Goal: Use online tool/utility: Utilize a website feature to perform a specific function

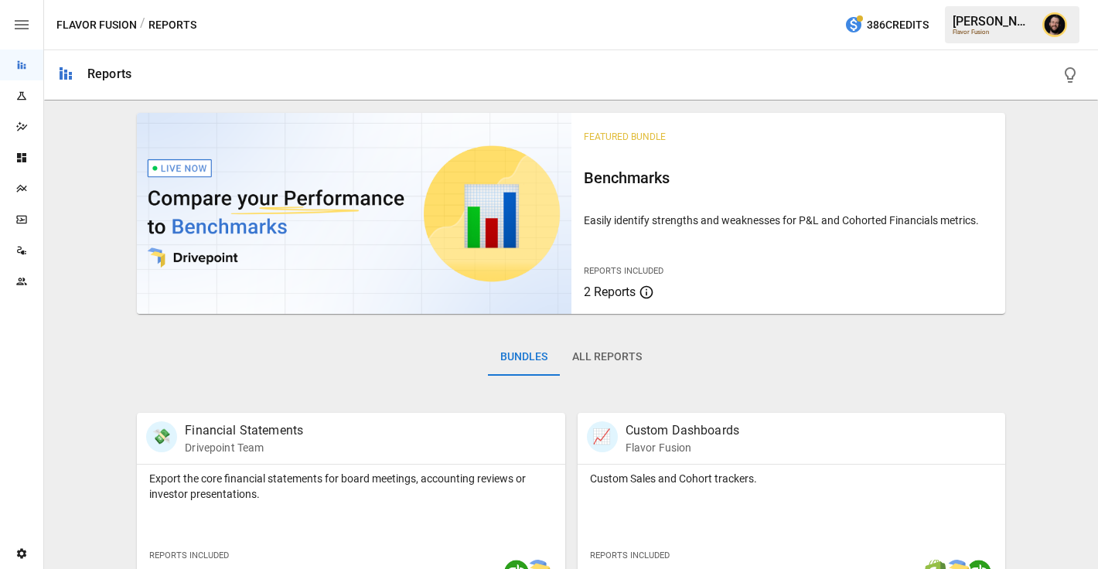
click at [29, 191] on div "Plans" at bounding box center [21, 188] width 43 height 12
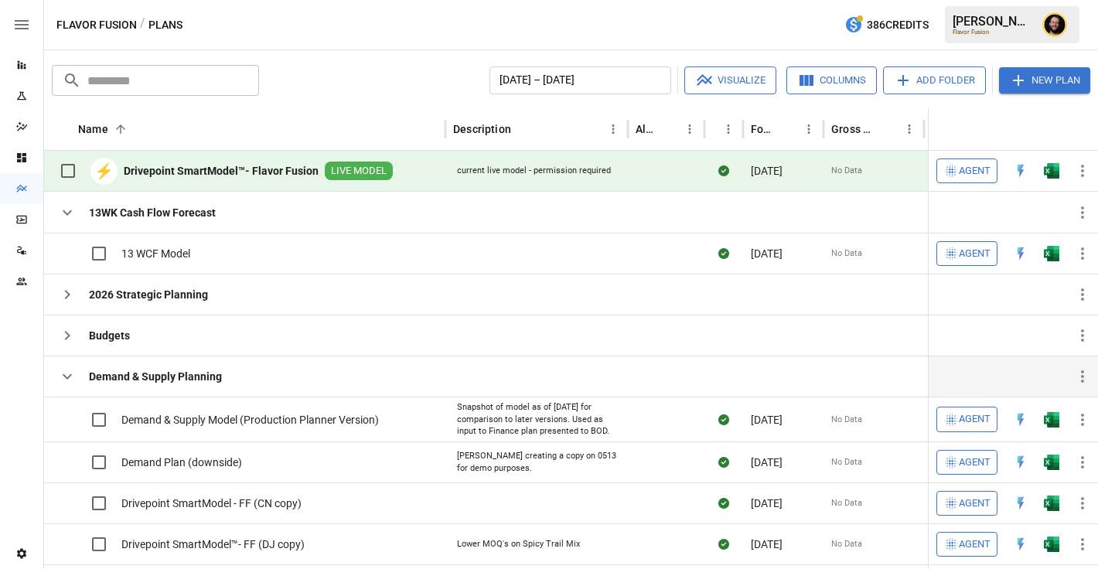
click at [65, 374] on icon "button" at bounding box center [67, 376] width 19 height 19
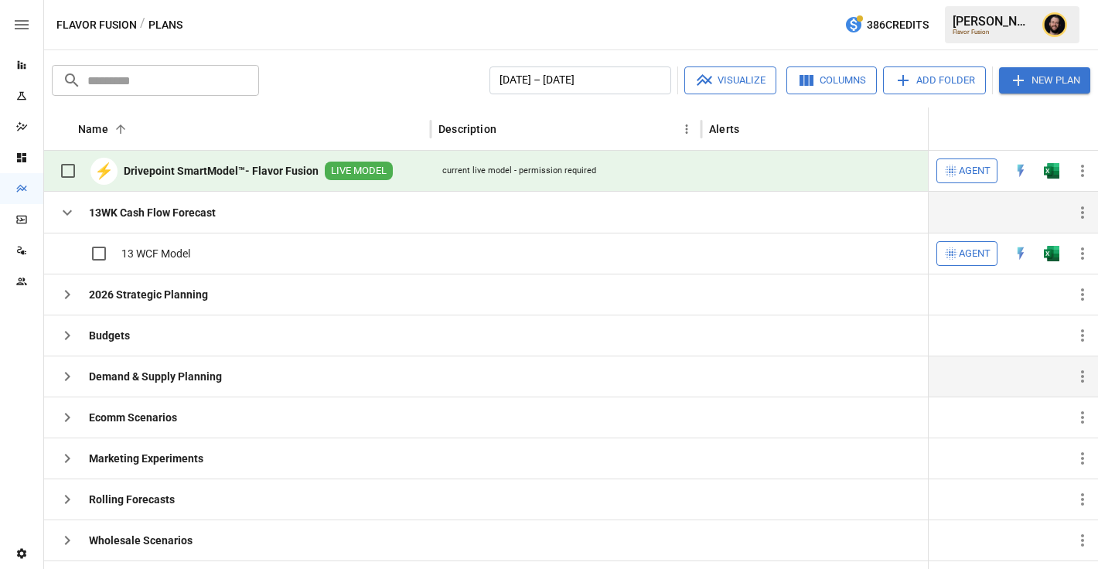
click at [73, 206] on icon "button" at bounding box center [67, 212] width 19 height 19
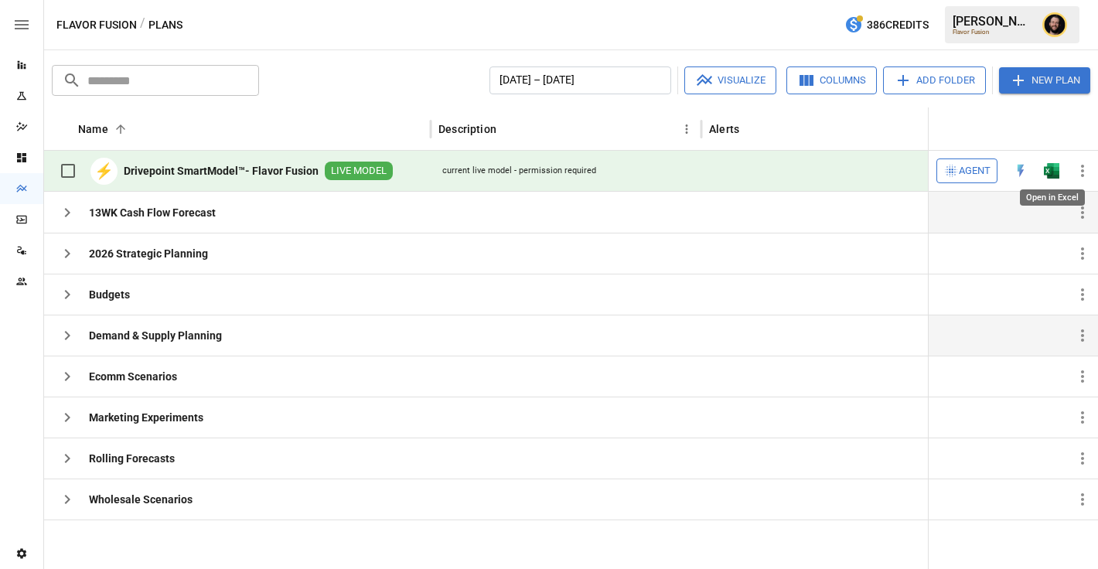
click at [1052, 169] on img "Open in Excel" at bounding box center [1051, 170] width 15 height 15
click at [65, 333] on icon "button" at bounding box center [67, 335] width 19 height 19
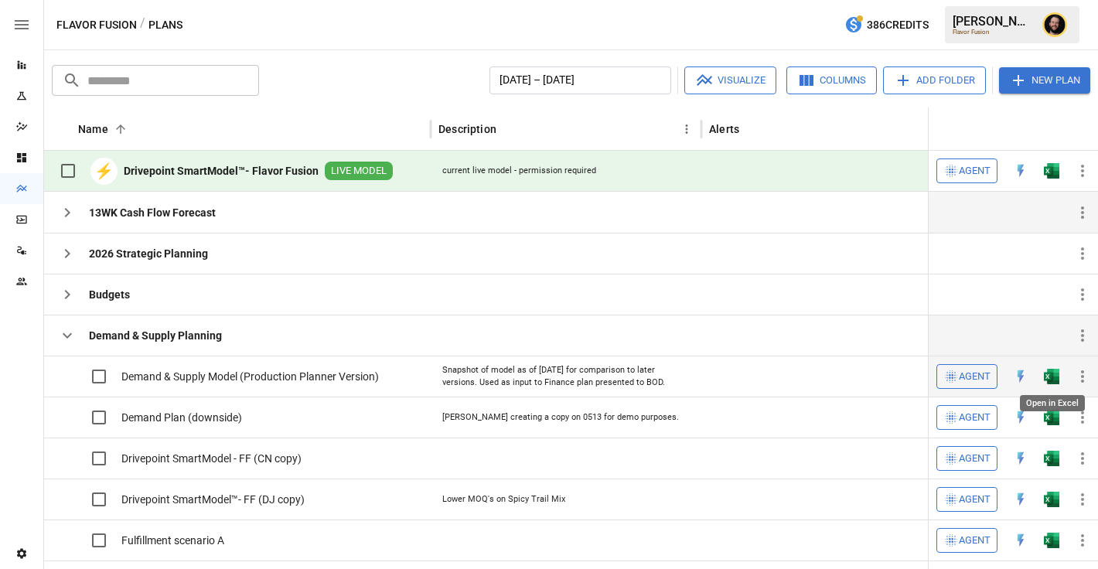
click at [1062, 374] on button "button" at bounding box center [1051, 376] width 49 height 23
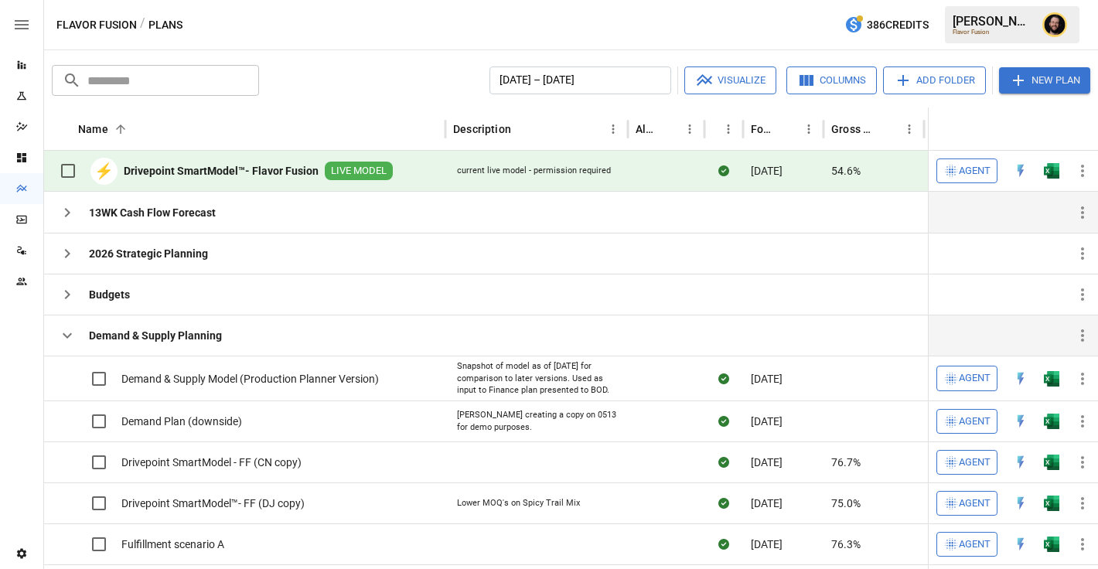
click at [60, 336] on icon "button" at bounding box center [67, 335] width 19 height 19
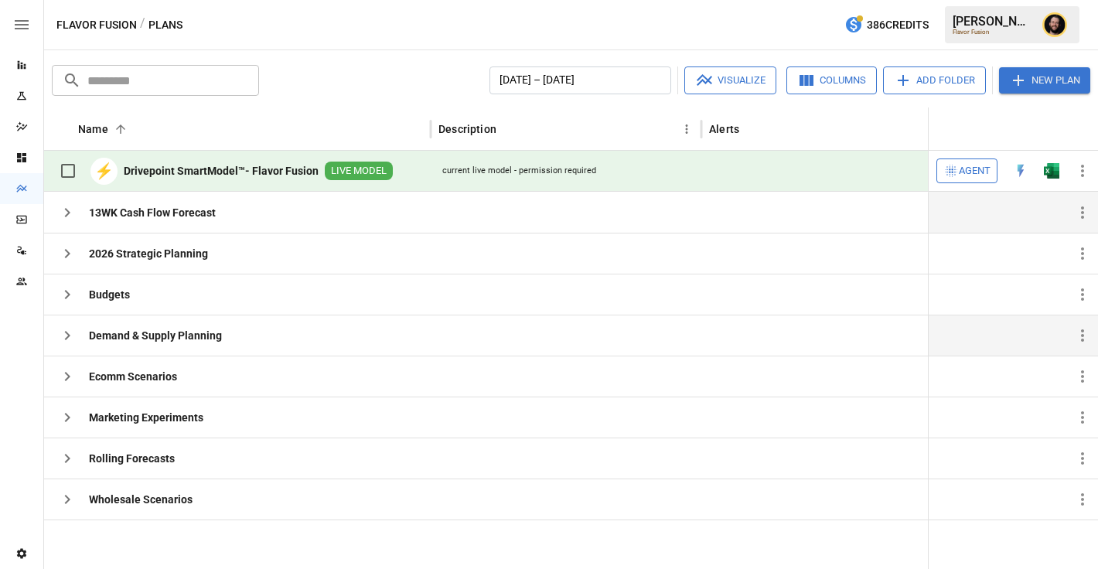
click at [973, 167] on span "Agent" at bounding box center [975, 171] width 32 height 18
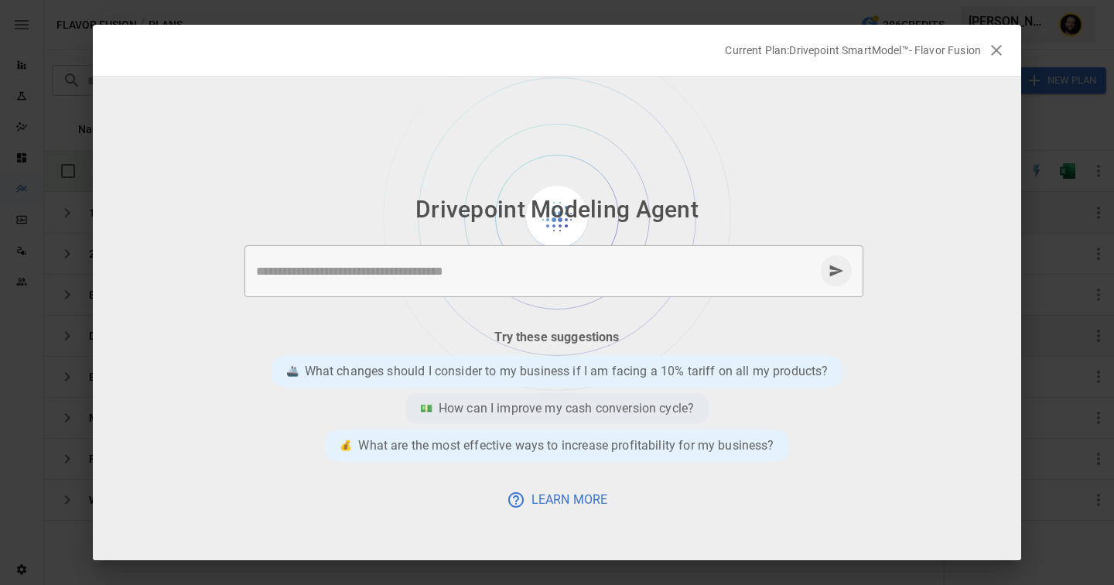
click at [493, 408] on p "How can I improve my cash conversion cycle?" at bounding box center [565, 408] width 255 height 19
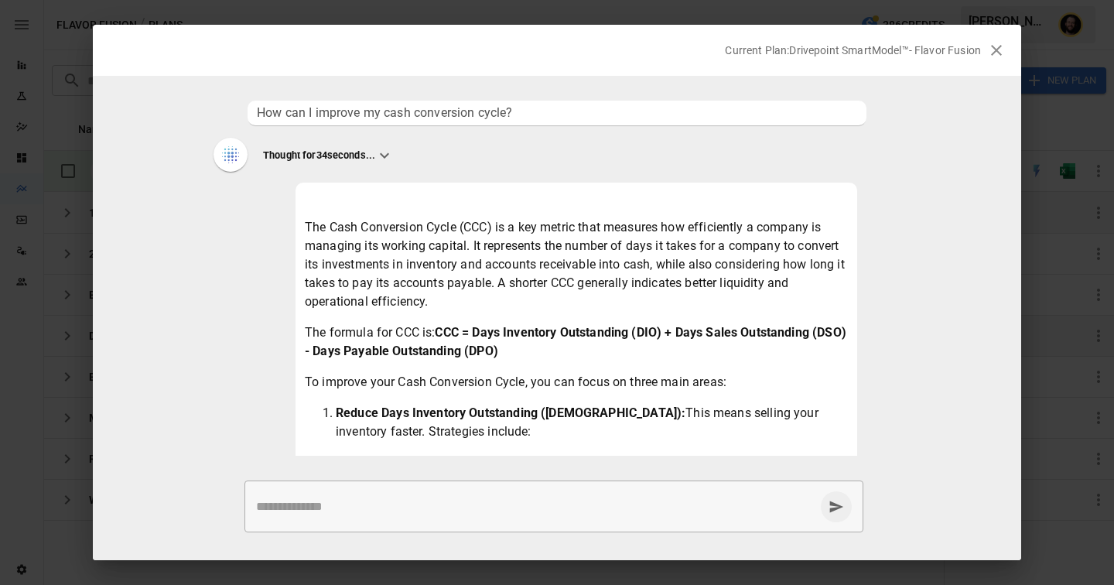
scroll to position [655, 0]
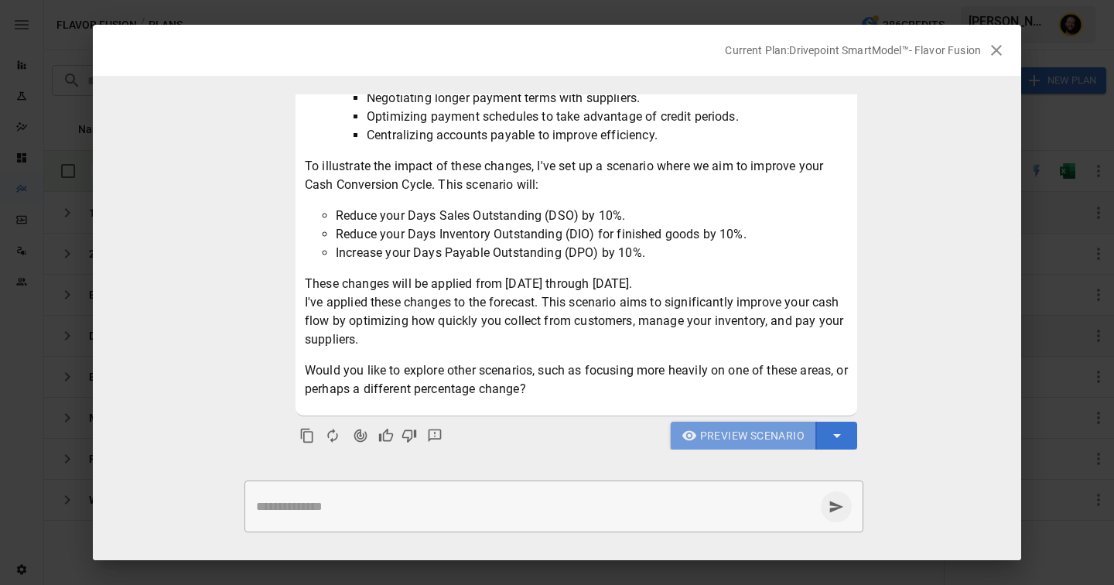
click at [726, 437] on span "Preview Scenario" at bounding box center [752, 435] width 104 height 19
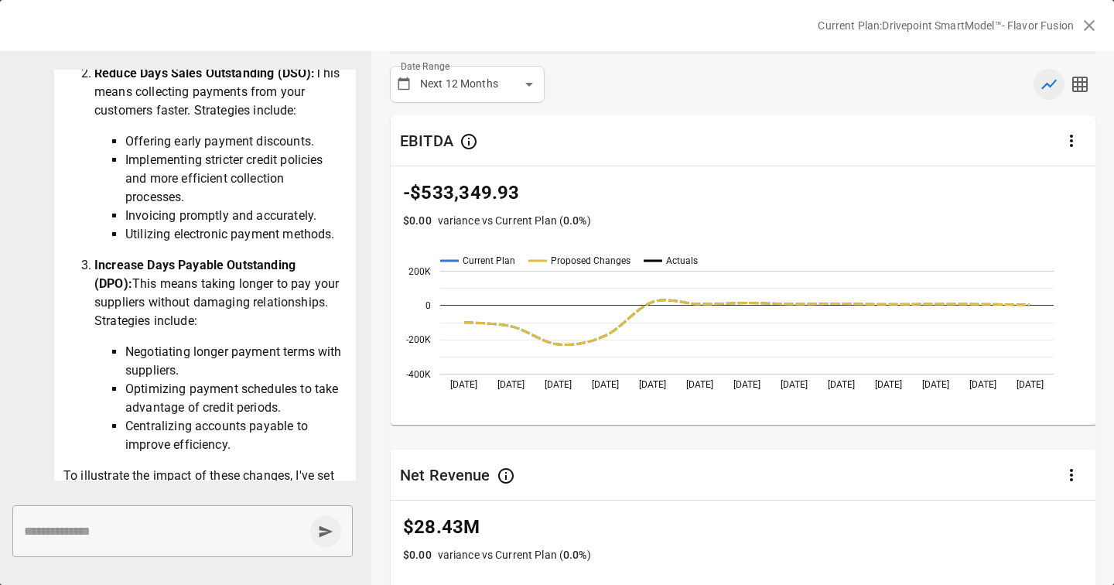
scroll to position [0, 0]
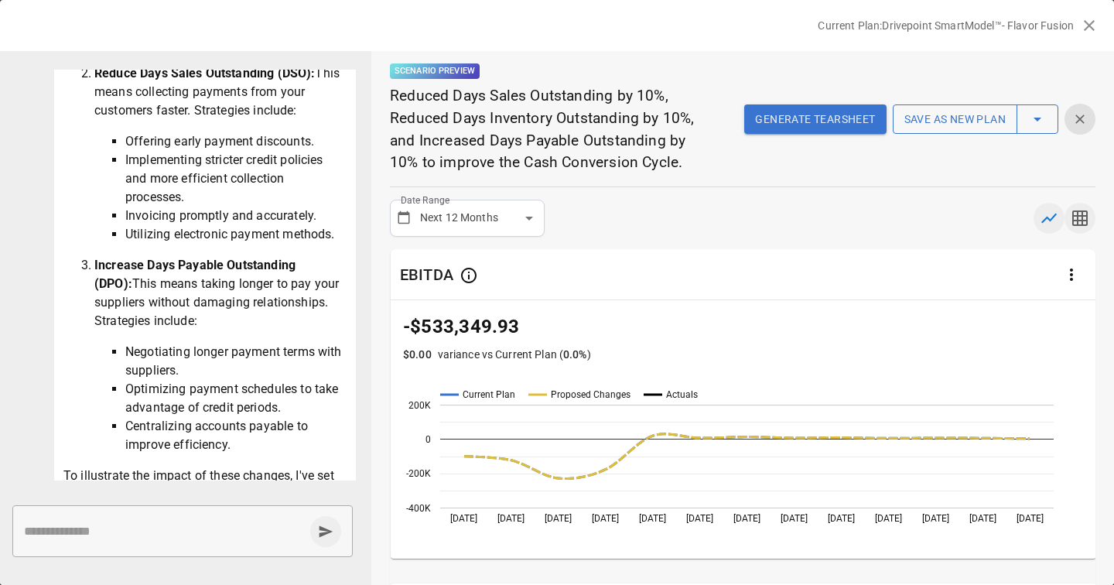
click at [1084, 212] on icon "button" at bounding box center [1079, 218] width 19 height 19
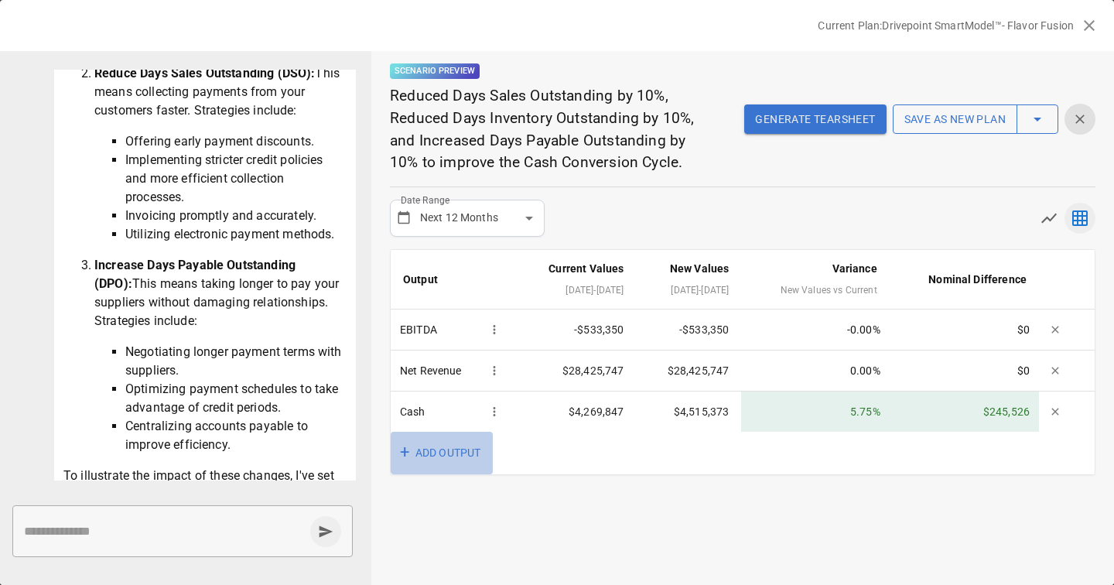
click at [469, 461] on button "+ ADD OUTPUT" at bounding box center [442, 453] width 102 height 43
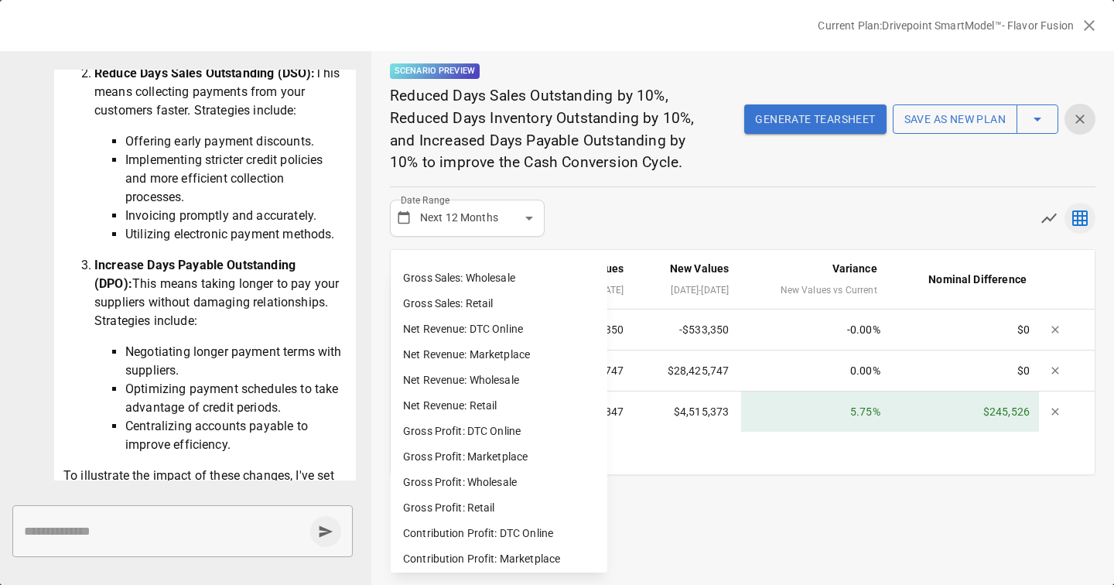
scroll to position [336, 0]
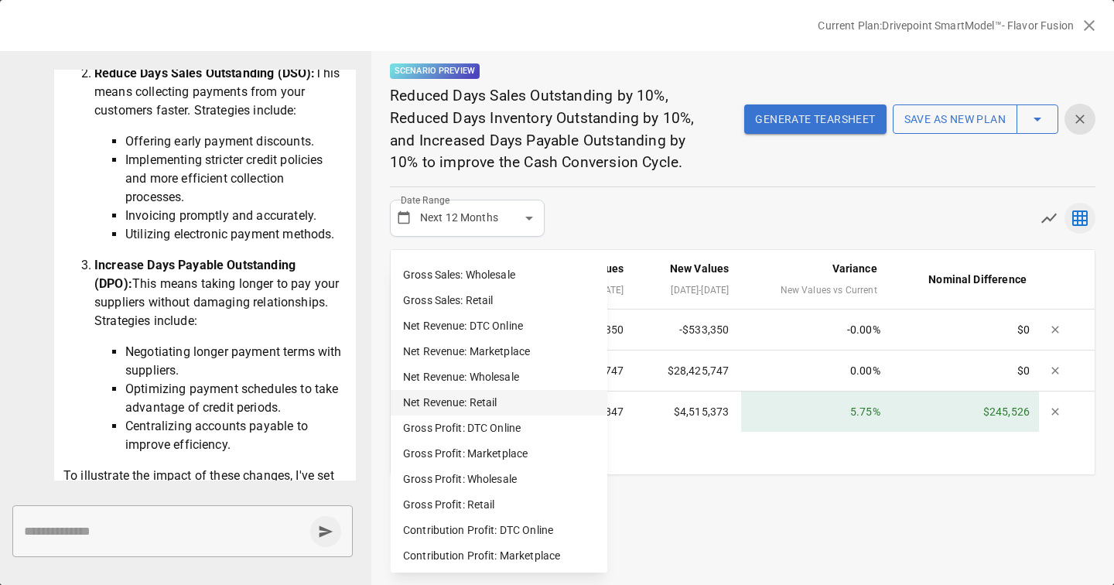
click at [504, 399] on li "Net Revenue: Retail" at bounding box center [499, 403] width 217 height 26
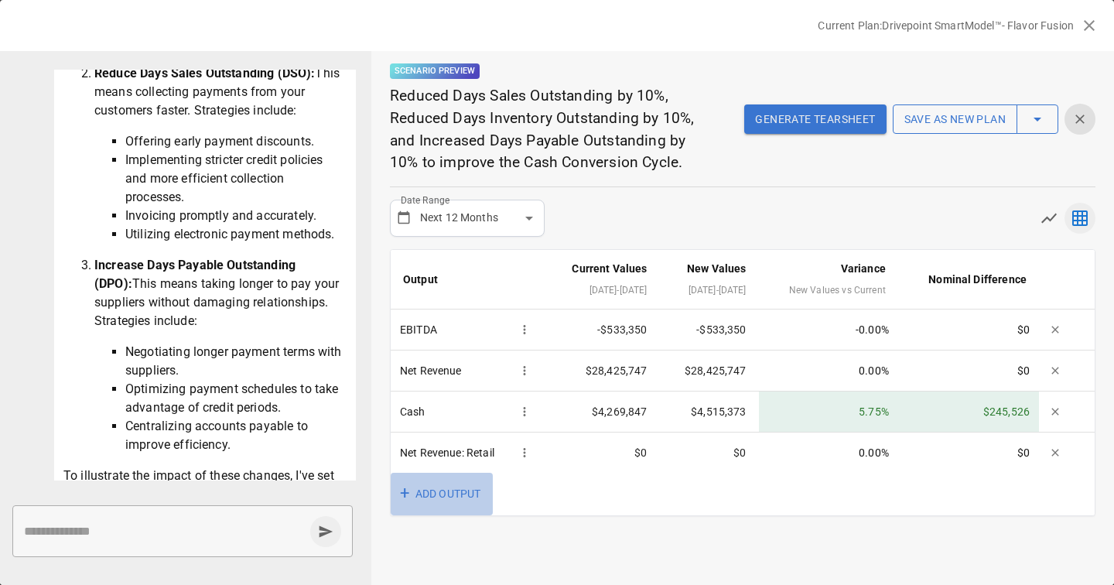
click at [457, 493] on button "+ ADD OUTPUT" at bounding box center [442, 493] width 102 height 43
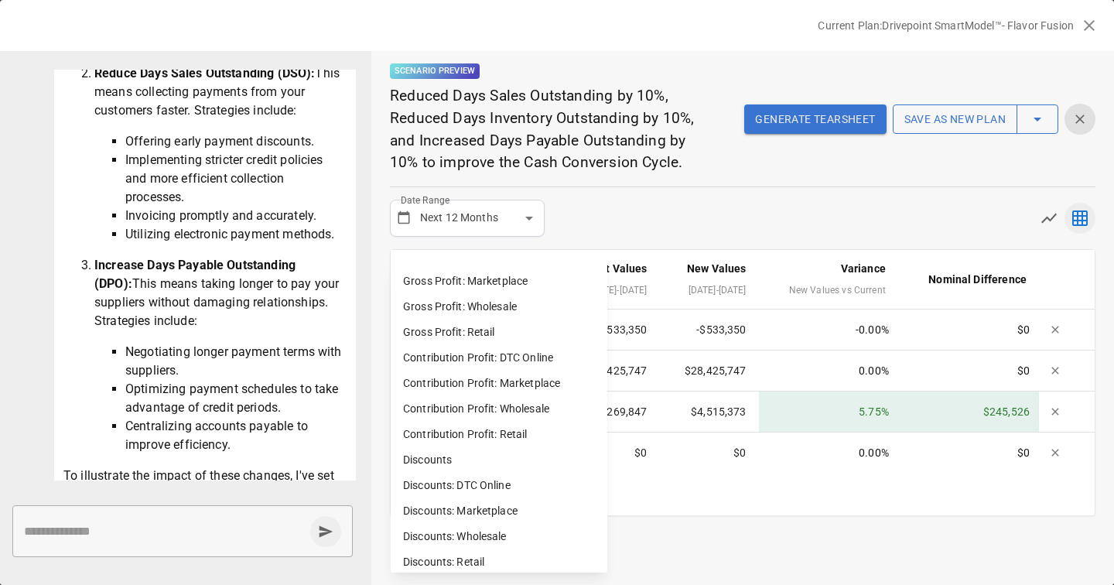
scroll to position [1052, 0]
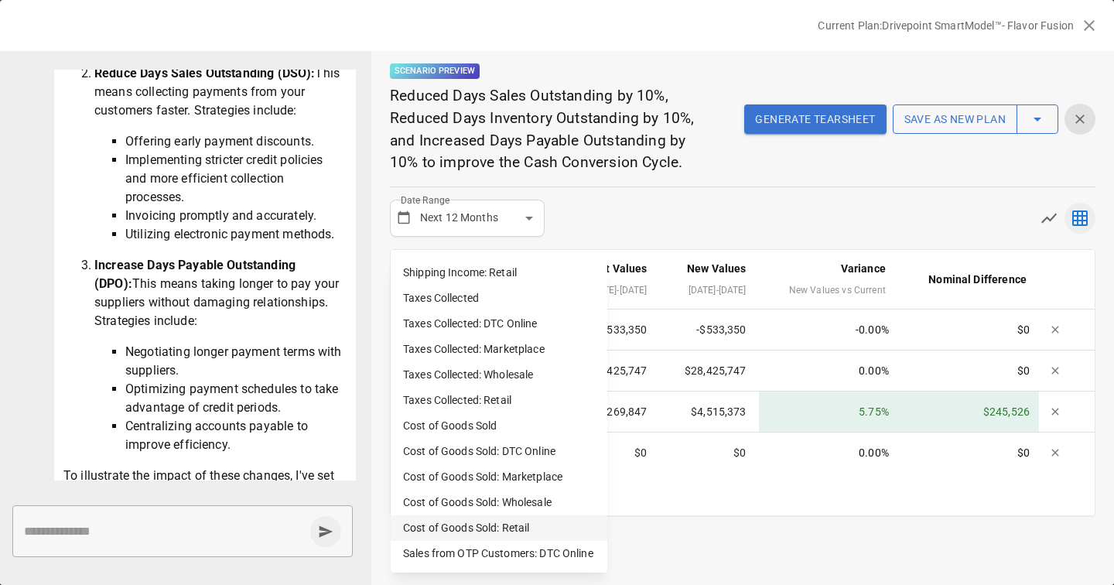
click at [505, 519] on li "Cost of Goods Sold: Retail" at bounding box center [499, 528] width 217 height 26
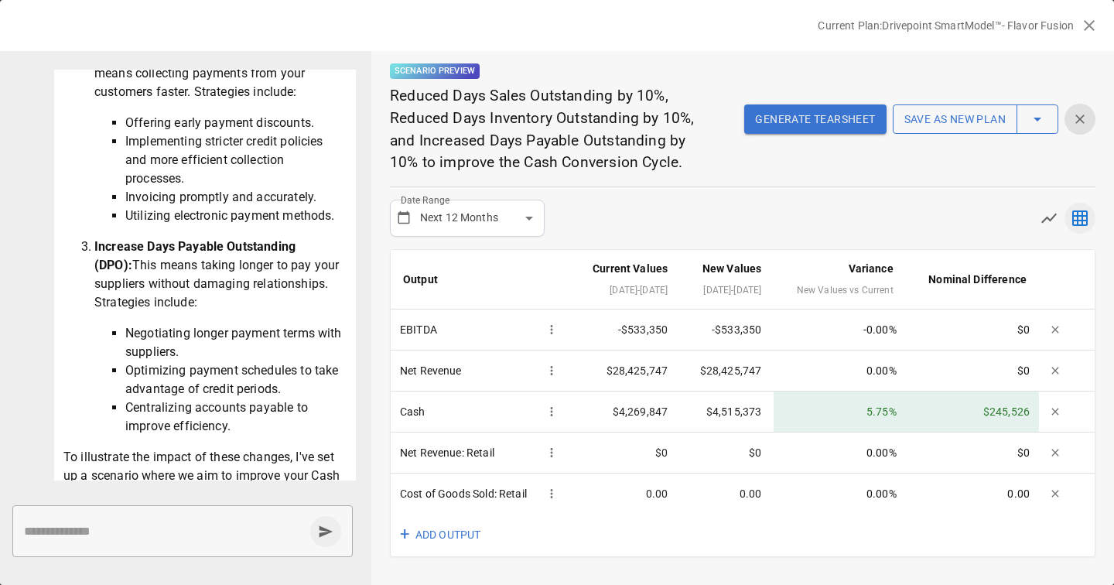
scroll to position [684, 0]
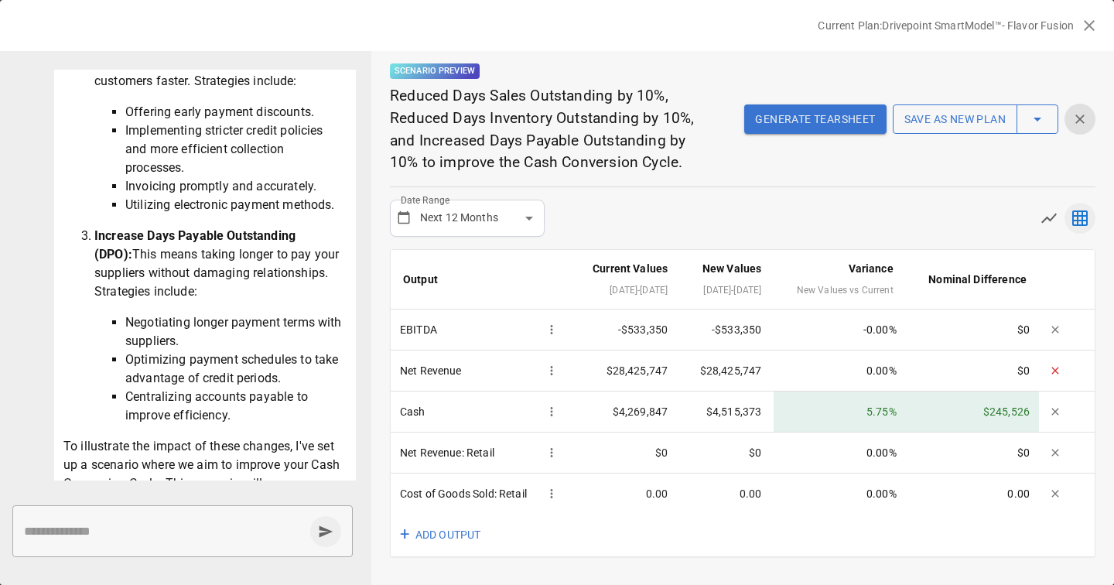
click at [1054, 368] on icon "button" at bounding box center [1055, 370] width 12 height 12
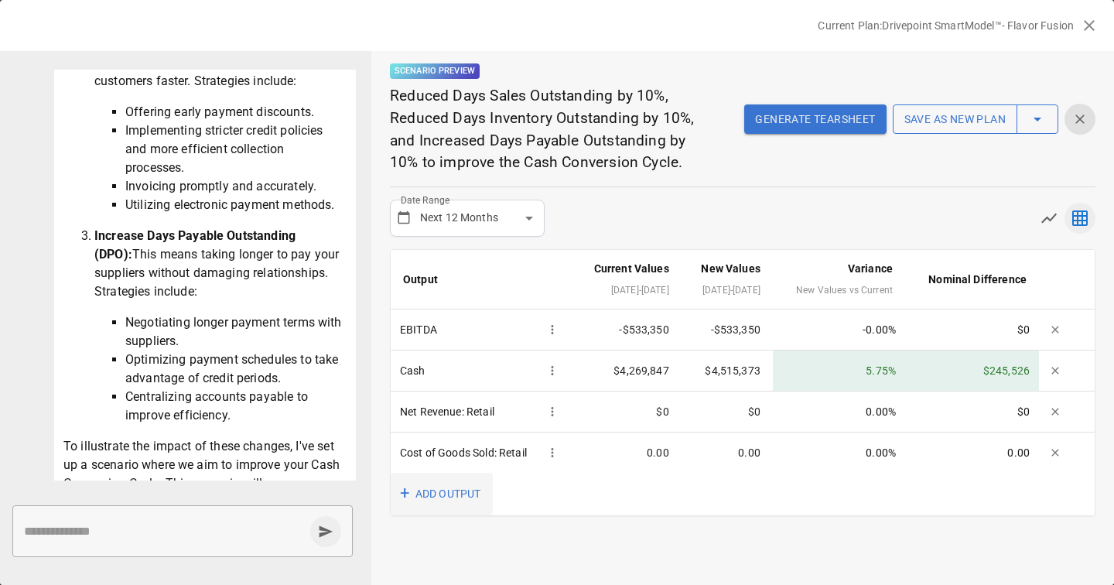
click at [472, 500] on button "+ ADD OUTPUT" at bounding box center [442, 493] width 102 height 43
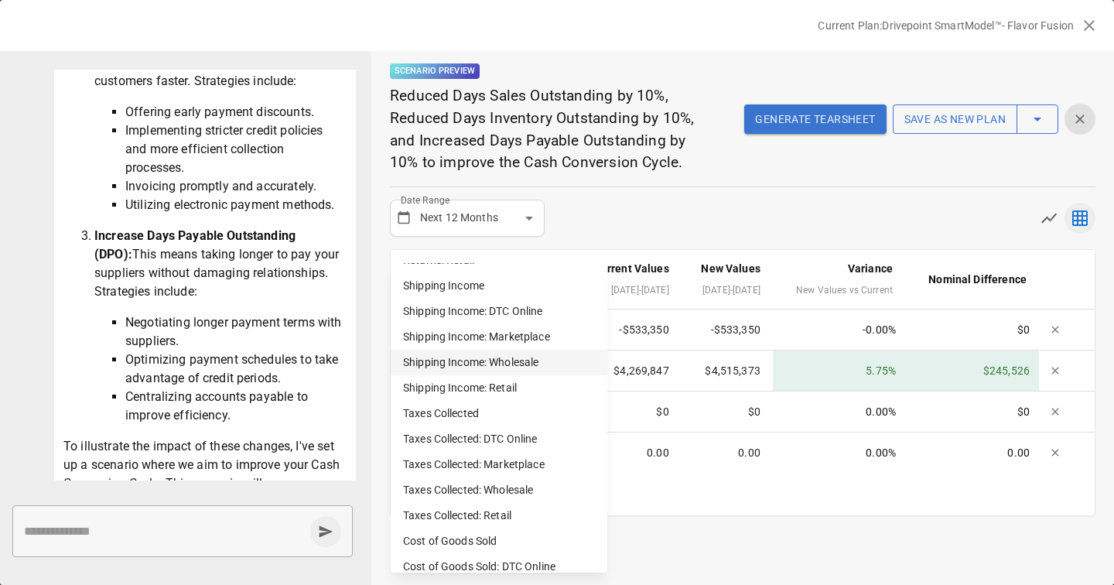
scroll to position [1052, 0]
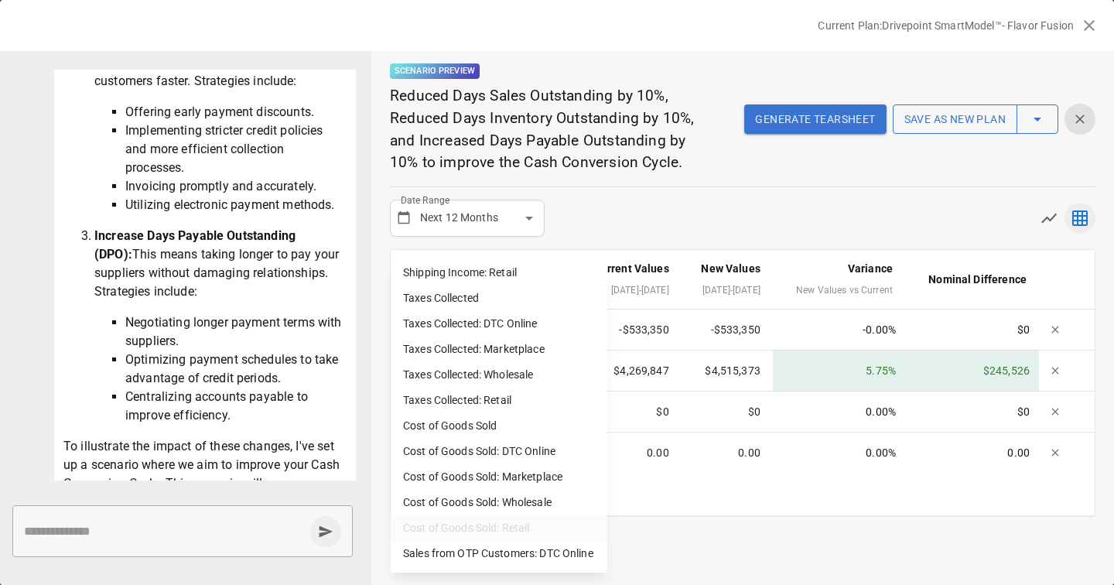
click at [718, 501] on div at bounding box center [557, 292] width 1114 height 585
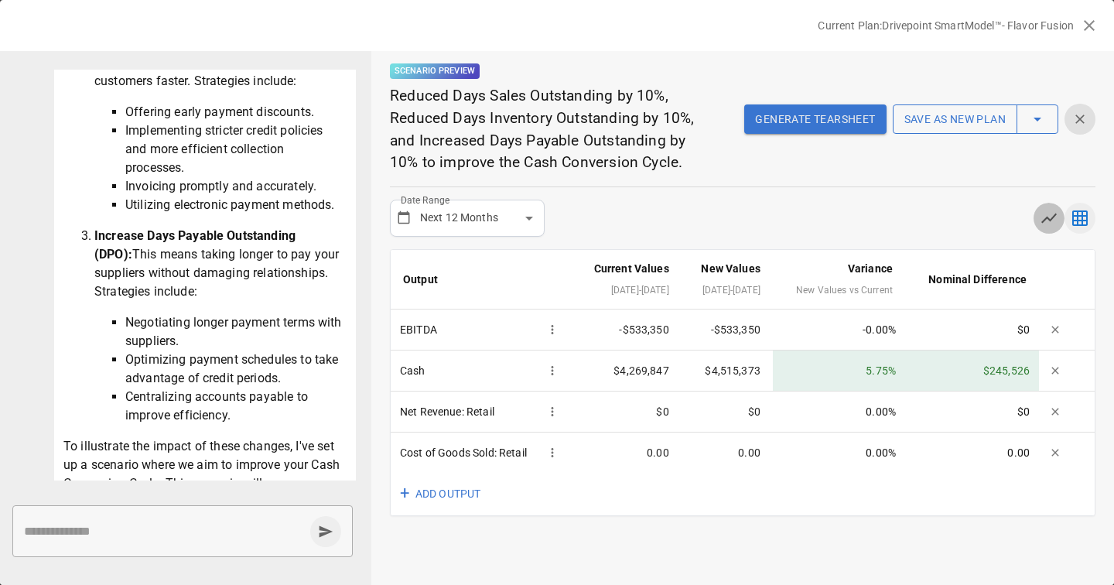
click at [1054, 219] on icon "button" at bounding box center [1048, 218] width 19 height 19
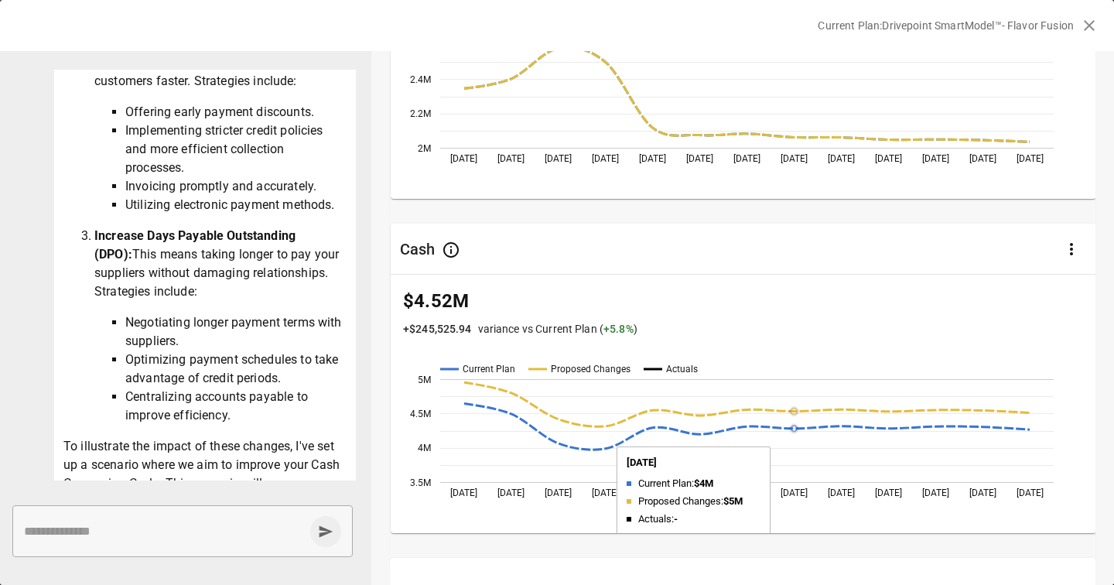
scroll to position [0, 0]
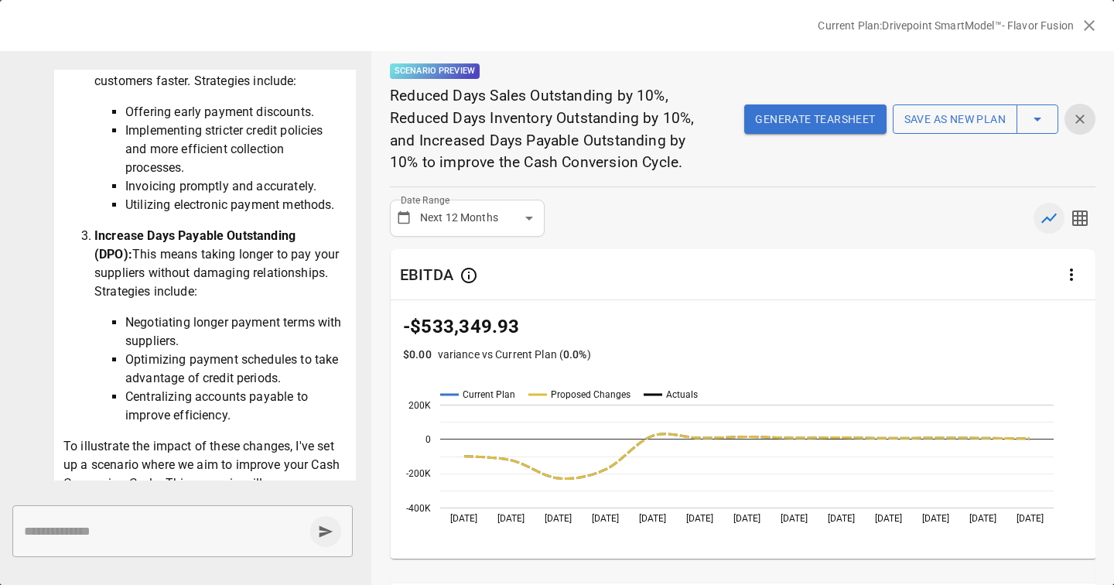
click at [848, 117] on button "Generate Tearsheet" at bounding box center [815, 118] width 142 height 29
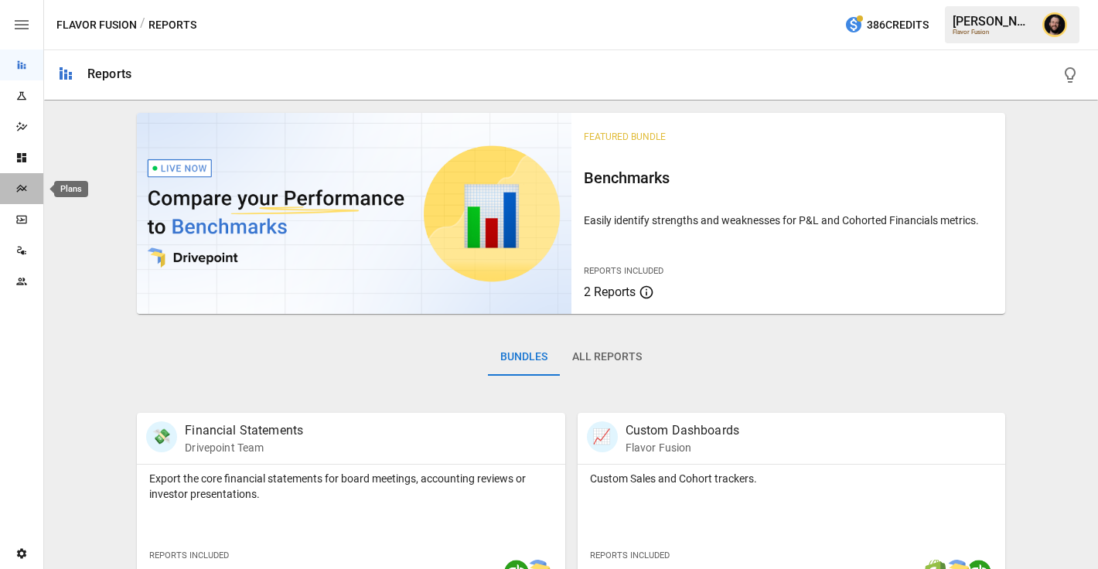
click at [32, 187] on div "Plans" at bounding box center [21, 188] width 43 height 12
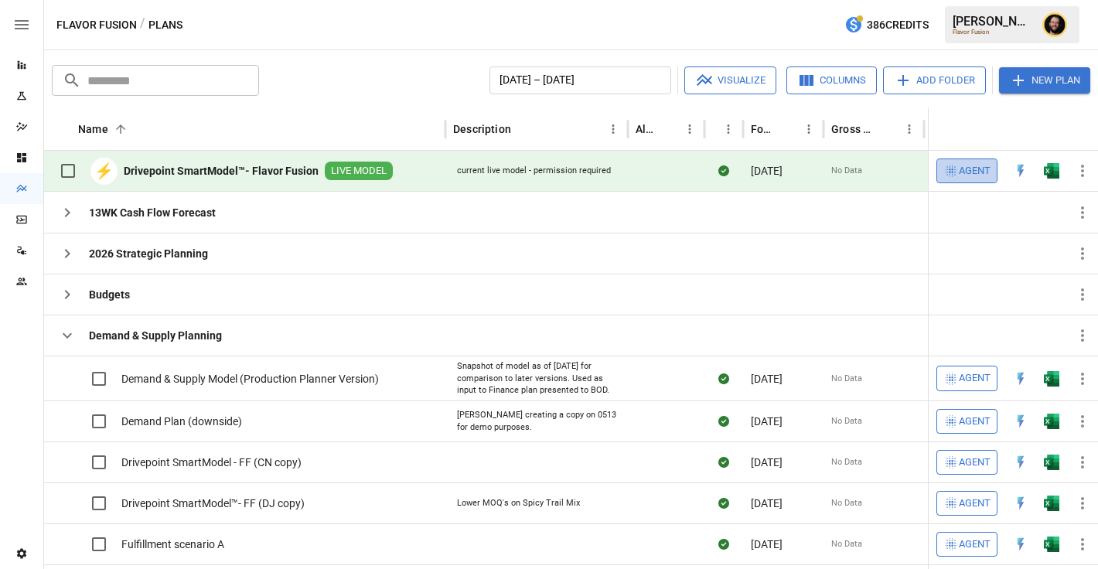
click at [973, 175] on span "Agent" at bounding box center [975, 171] width 32 height 18
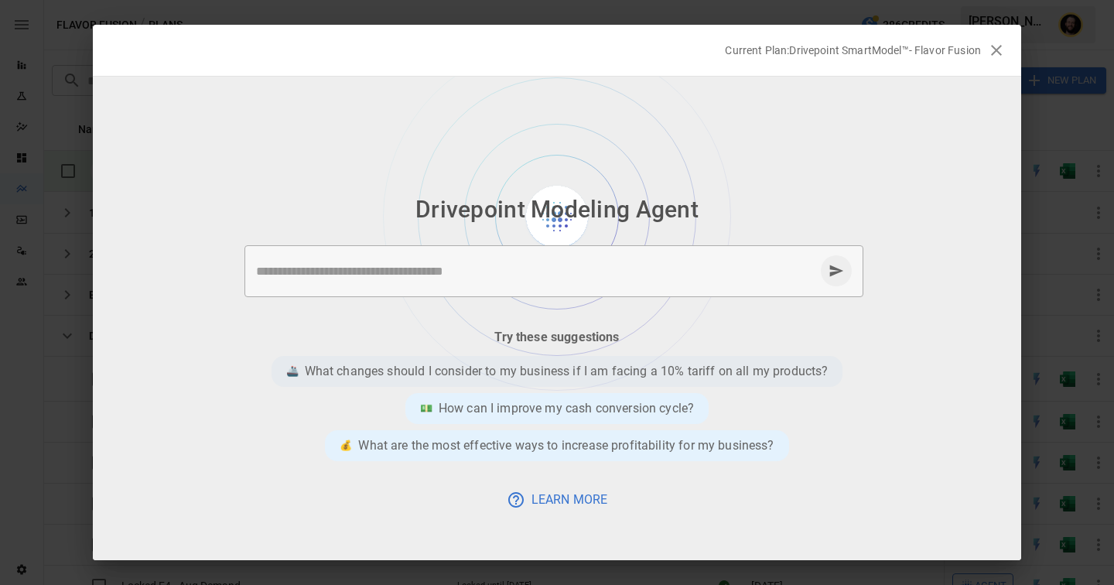
click at [544, 367] on p "What changes should I consider to my business if I am facing a 10% tariff on al…" at bounding box center [567, 371] width 524 height 19
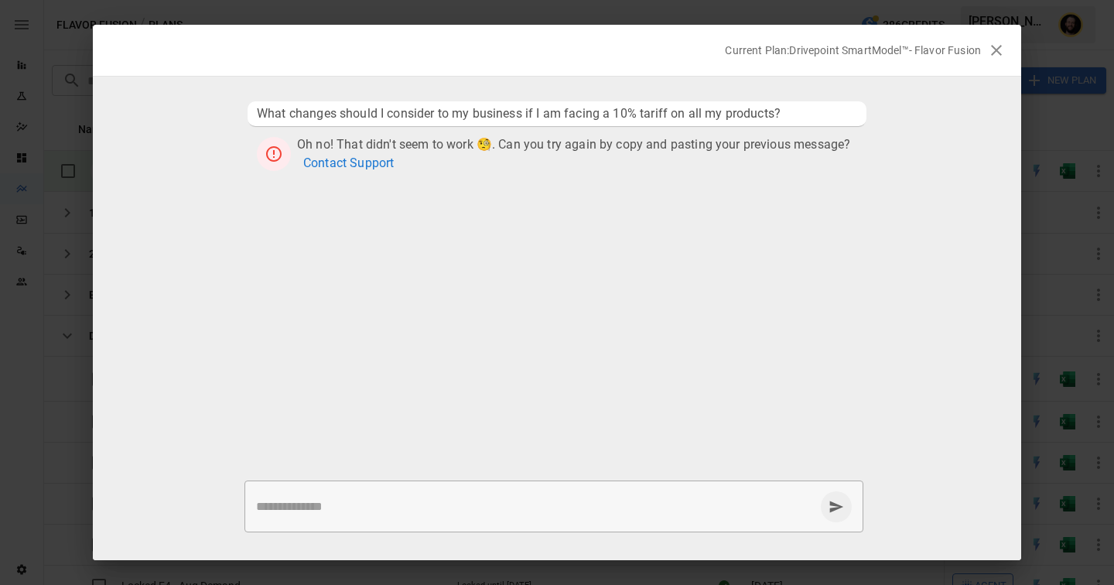
click at [428, 314] on ul "What changes should I consider to my business if I am facing a 10% tariff on al…" at bounding box center [557, 275] width 928 height 360
click at [998, 51] on icon "button" at bounding box center [996, 50] width 11 height 11
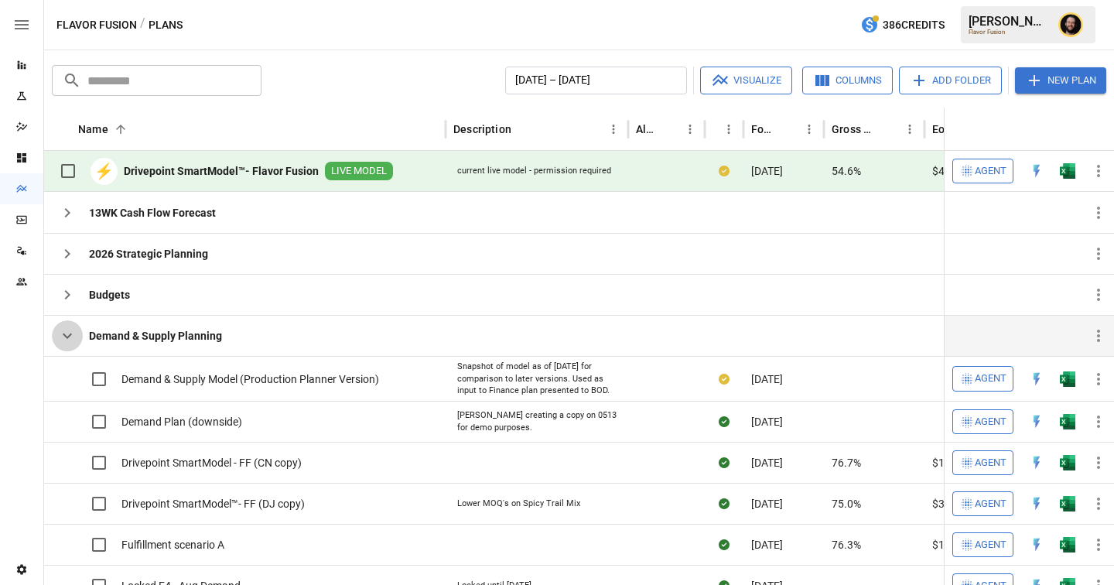
click at [72, 332] on icon "button" at bounding box center [67, 335] width 19 height 19
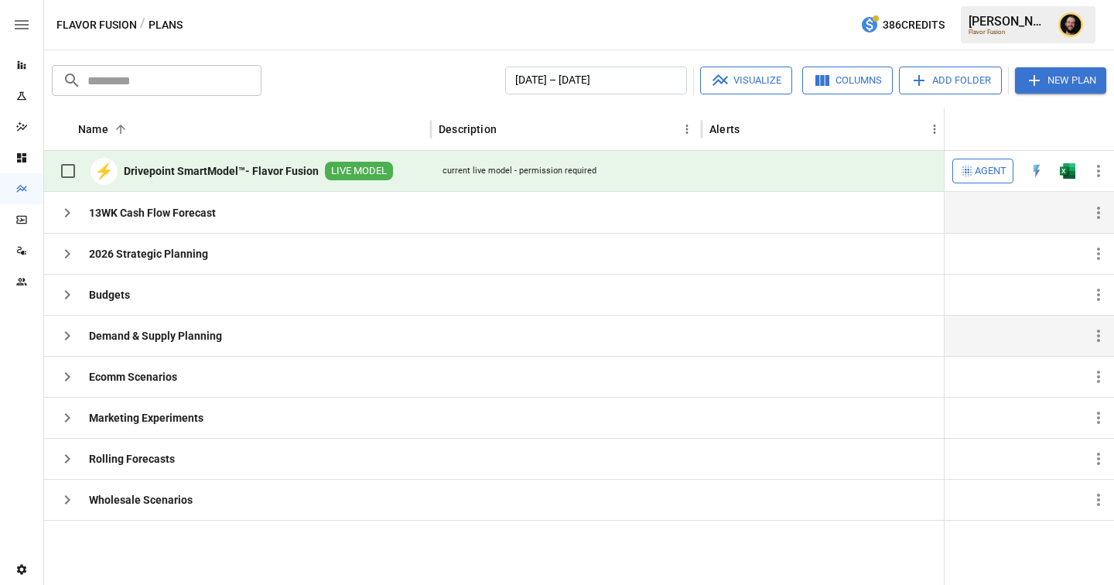
click at [69, 217] on icon "button" at bounding box center [67, 212] width 19 height 19
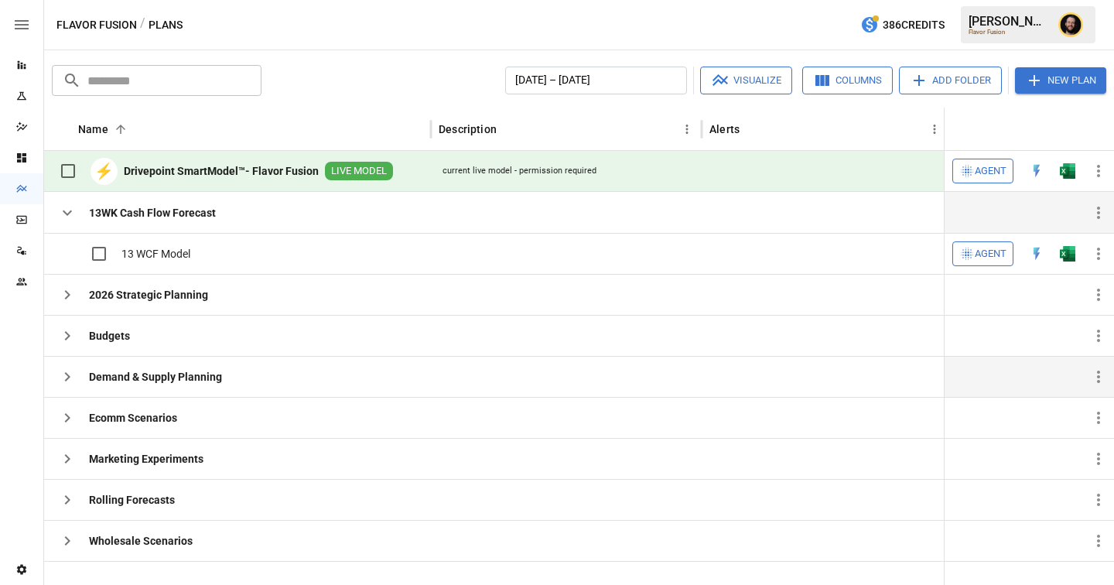
click at [69, 217] on icon "button" at bounding box center [67, 212] width 19 height 19
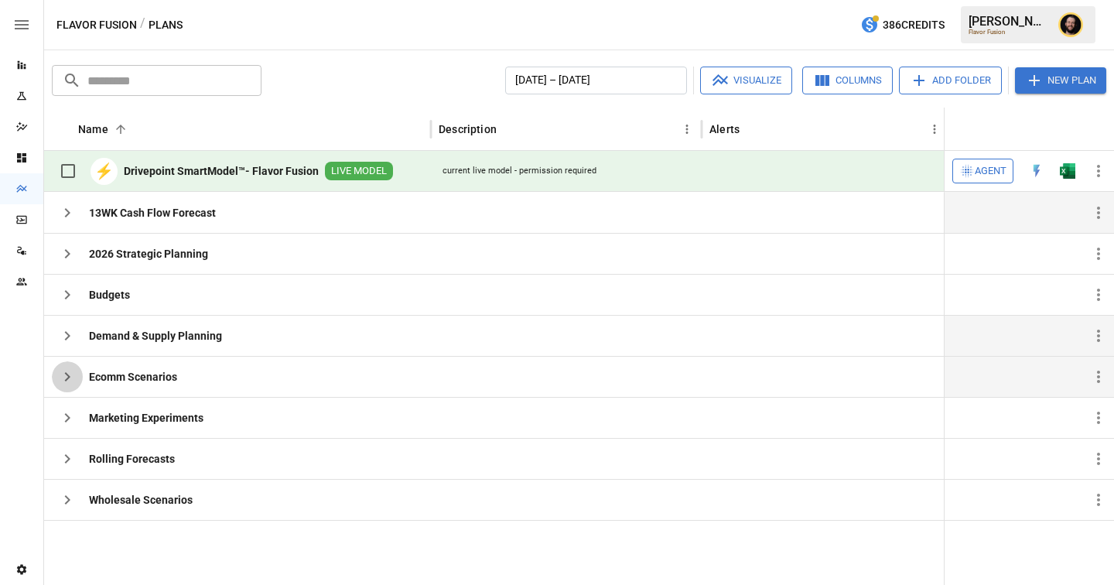
click at [62, 376] on icon "button" at bounding box center [67, 376] width 19 height 19
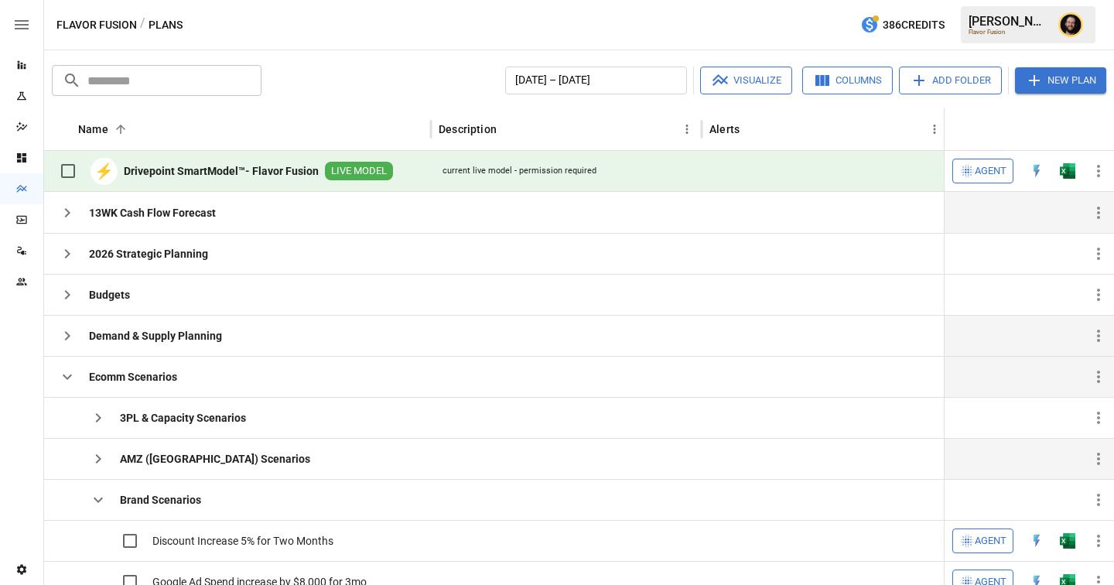
scroll to position [110, 0]
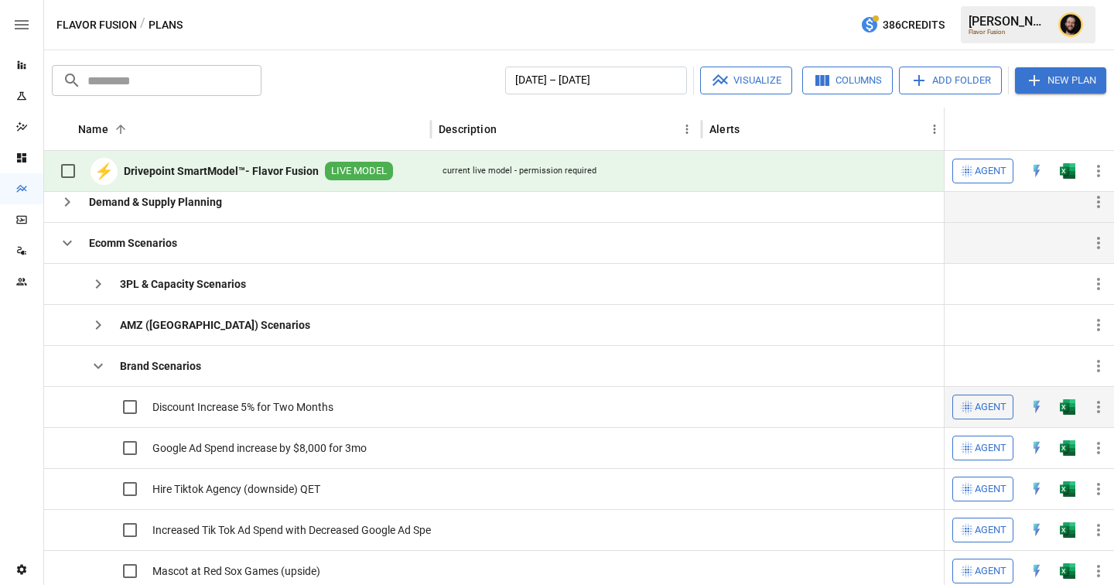
click at [974, 406] on span "Agent" at bounding box center [990, 407] width 32 height 18
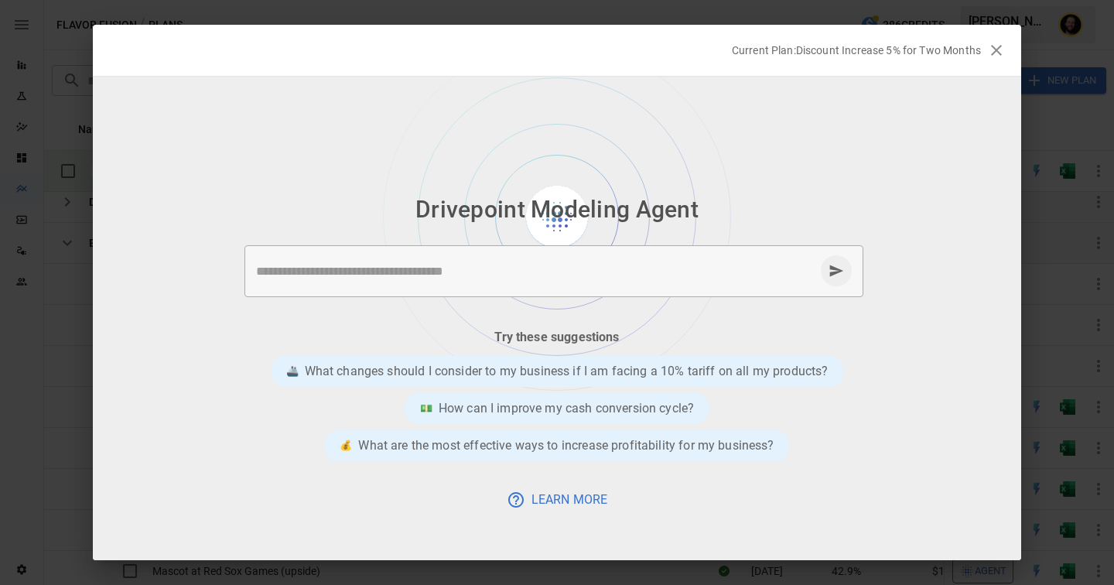
click at [355, 278] on textarea at bounding box center [535, 271] width 558 height 18
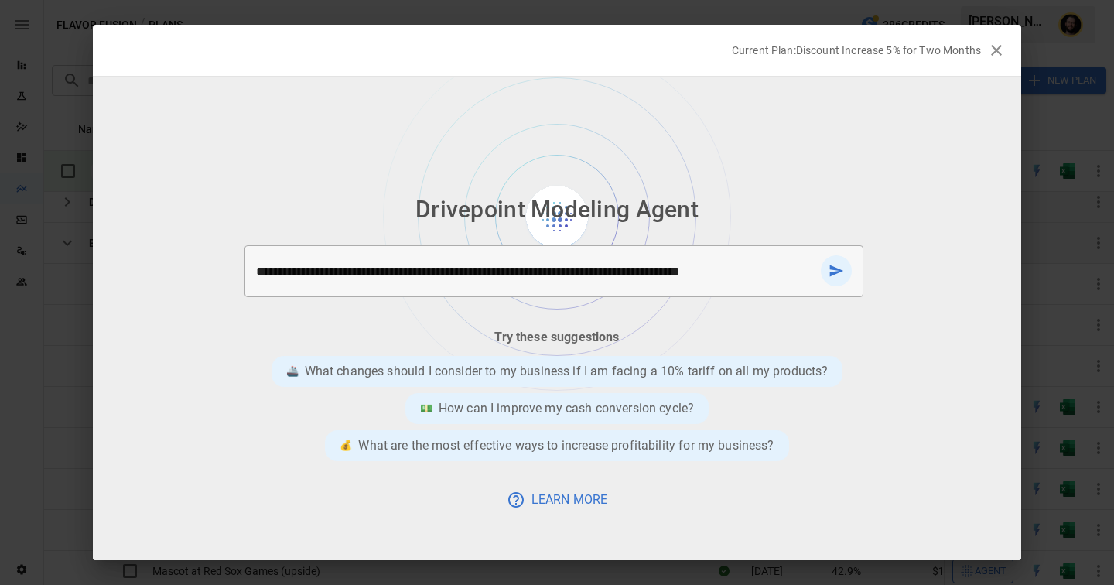
type textarea "**********"
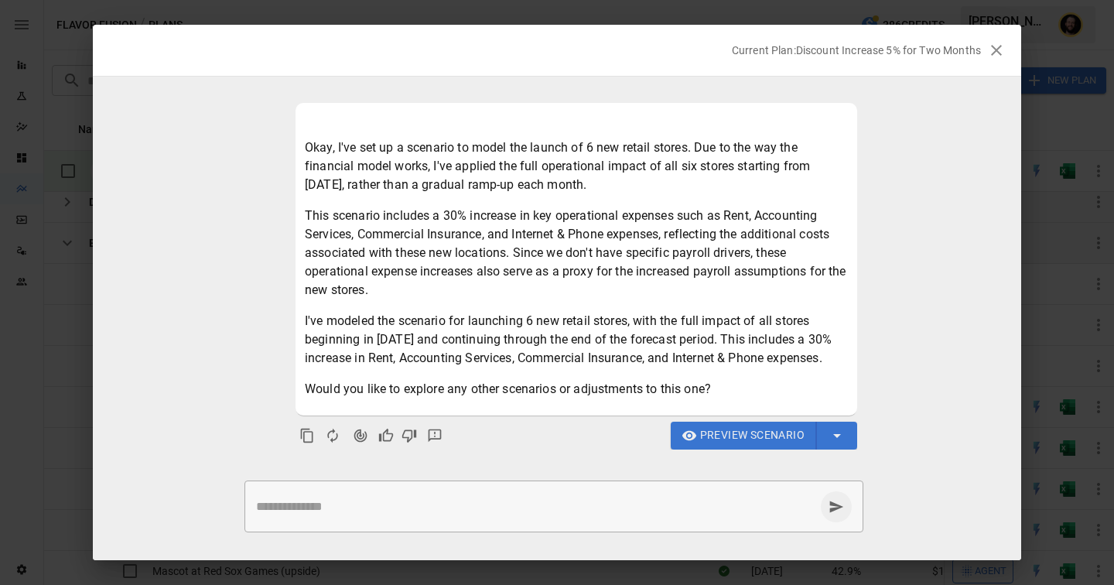
scroll to position [114, 0]
